Goal: Check status: Check status

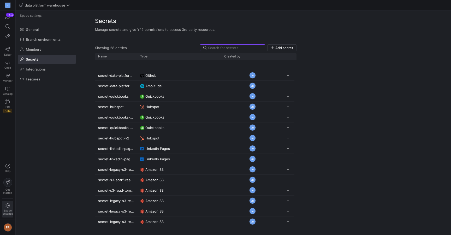
scroll to position [124, 0]
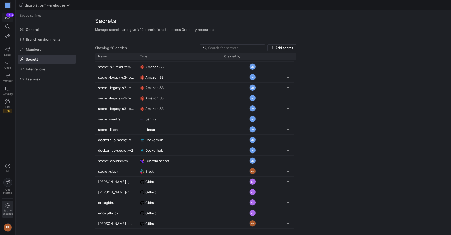
click at [8, 18] on icon "button" at bounding box center [7, 17] width 5 height 4
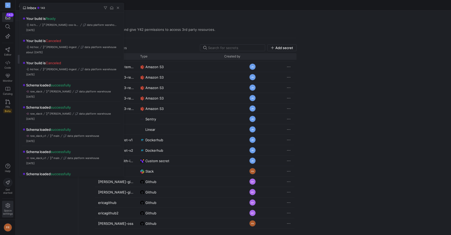
click at [155, 18] on div at bounding box center [225, 117] width 451 height 235
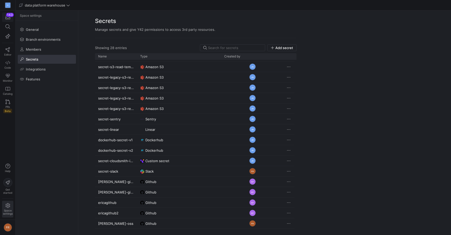
click at [4, 16] on div "button" at bounding box center [7, 17] width 7 height 5
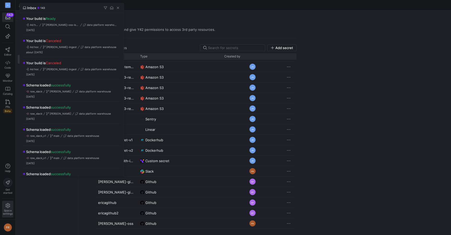
click at [150, 20] on div at bounding box center [225, 117] width 451 height 235
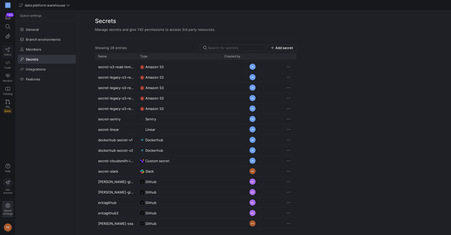
click at [7, 53] on span "Editor" at bounding box center [7, 54] width 7 height 3
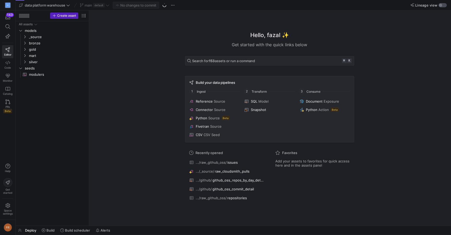
click at [442, 7] on div "button" at bounding box center [443, 5] width 8 height 4
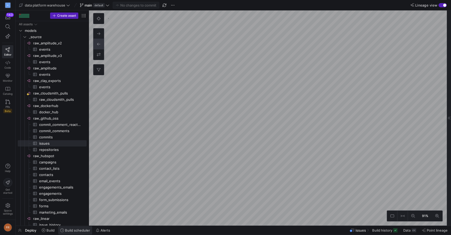
click at [83, 229] on span "Build scheduler" at bounding box center [77, 230] width 25 height 4
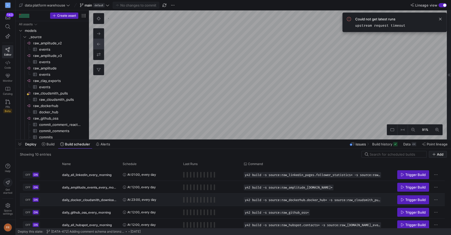
scroll to position [12, 0]
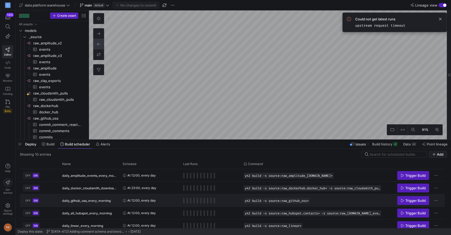
click at [167, 200] on div "At 12:00, every day" at bounding box center [150, 201] width 54 height 12
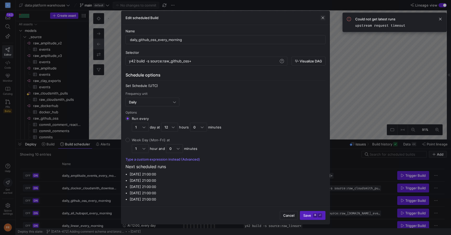
click at [324, 17] on span "button" at bounding box center [322, 17] width 5 height 5
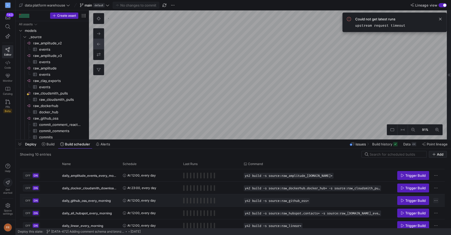
click at [438, 198] on span "Press SPACE to select this row." at bounding box center [436, 200] width 5 height 5
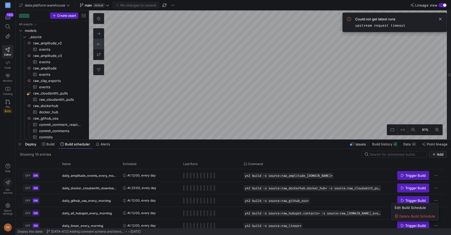
click at [345, 199] on div at bounding box center [225, 117] width 451 height 235
click at [382, 146] on span "Build history" at bounding box center [382, 144] width 20 height 4
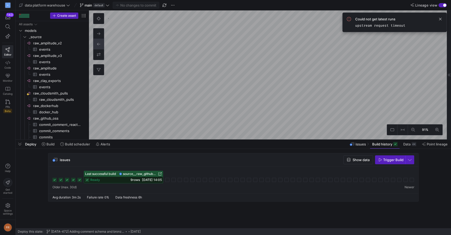
click at [159, 175] on icon at bounding box center [160, 174] width 4 height 4
click at [346, 160] on span "button" at bounding box center [358, 160] width 29 height 8
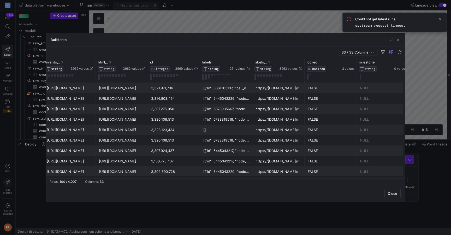
click at [241, 89] on div at bounding box center [226, 88] width 46 height 10
click at [237, 88] on div at bounding box center [226, 88] width 46 height 10
click at [211, 87] on div at bounding box center [226, 88] width 46 height 10
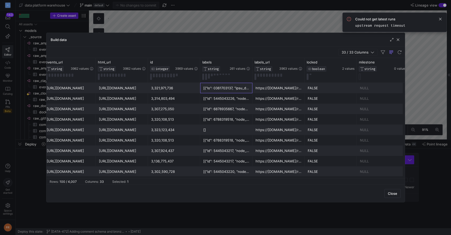
click at [214, 95] on div "[{"id": 5445043226, "node_id": "LA_kwDOJcq7QM8AAAABRIzEGg", "url": "[URL][DOMAI…" at bounding box center [226, 98] width 46 height 10
click at [217, 87] on div at bounding box center [226, 88] width 46 height 10
click at [390, 192] on span "Close" at bounding box center [392, 193] width 9 height 4
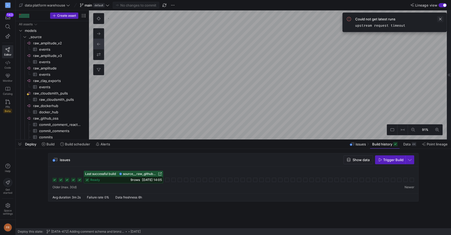
click at [439, 19] on span at bounding box center [440, 19] width 6 height 6
